Goal: Find specific page/section: Find specific page/section

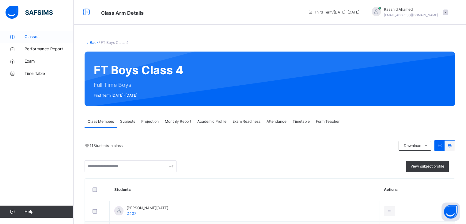
click at [36, 33] on link "Classes" at bounding box center [36, 37] width 73 height 12
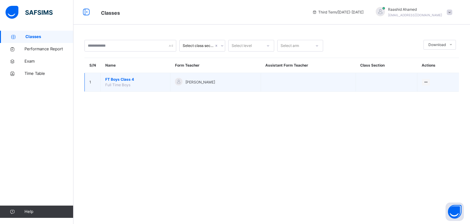
click at [120, 80] on span "FT Boys Class 4" at bounding box center [135, 80] width 60 height 6
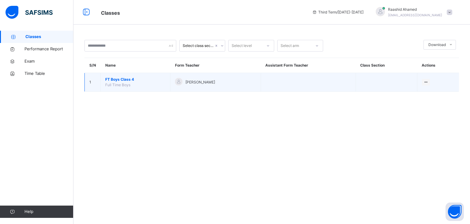
click at [117, 79] on span "FT Boys Class 4" at bounding box center [135, 80] width 60 height 6
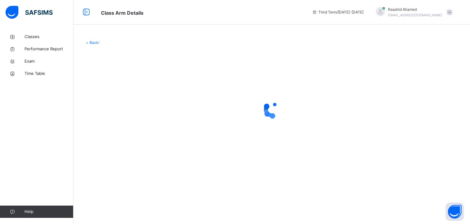
click at [117, 79] on div at bounding box center [272, 109] width 375 height 116
